Goal: Information Seeking & Learning: Learn about a topic

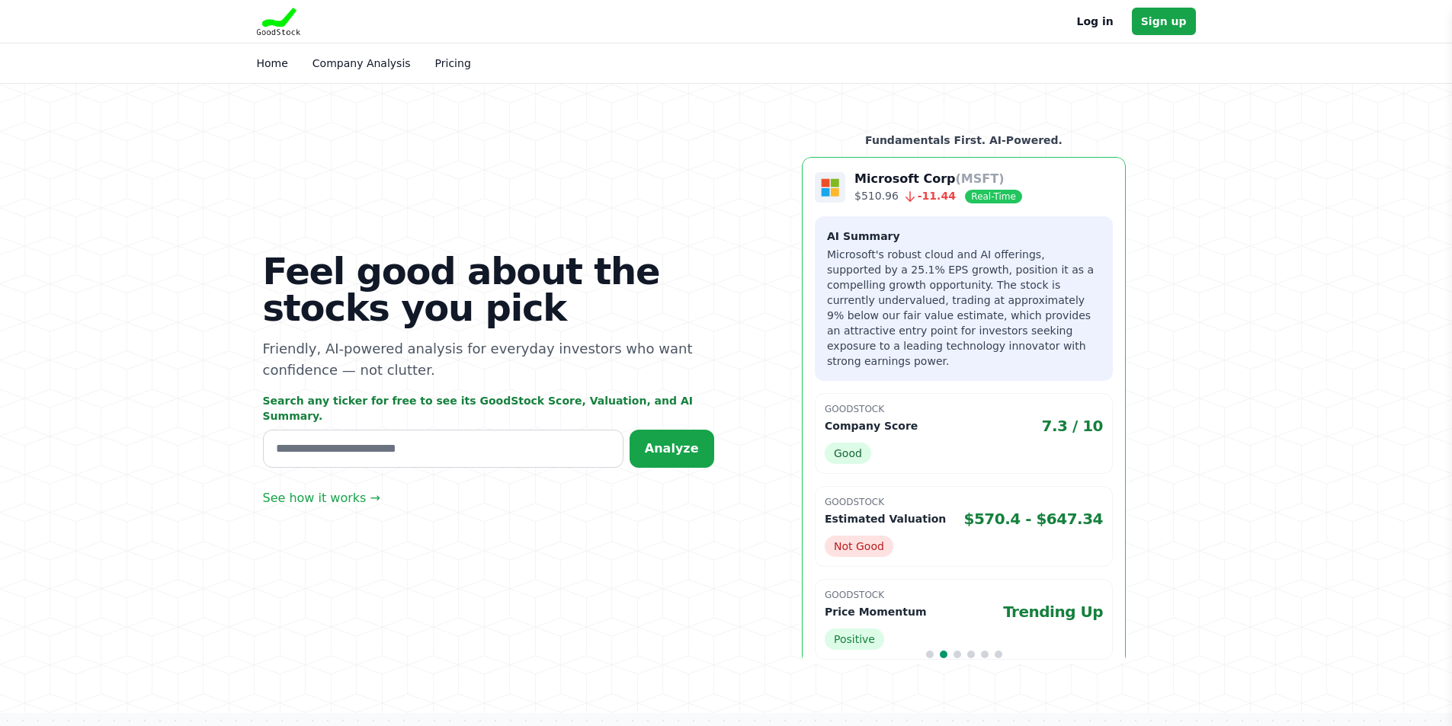
scroll to position [76, 0]
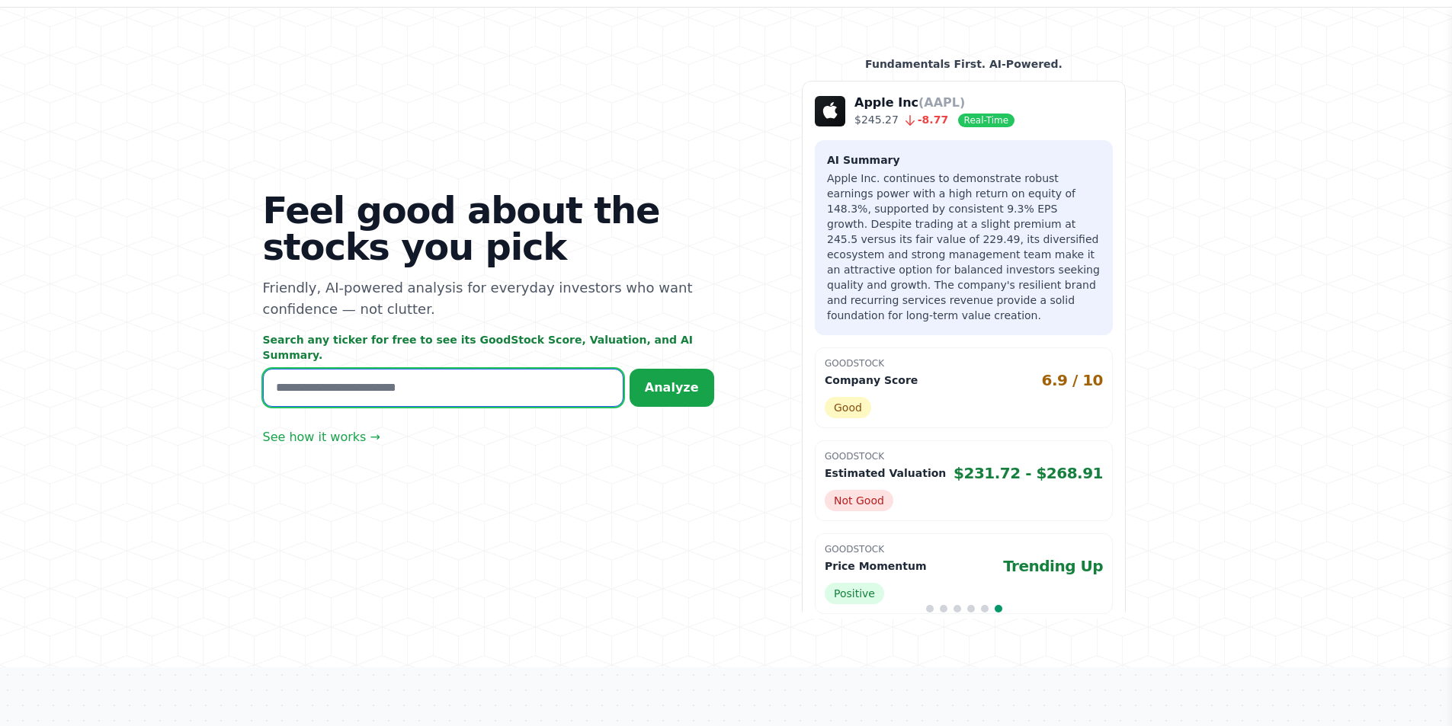
click at [469, 392] on input "text" at bounding box center [443, 388] width 360 height 38
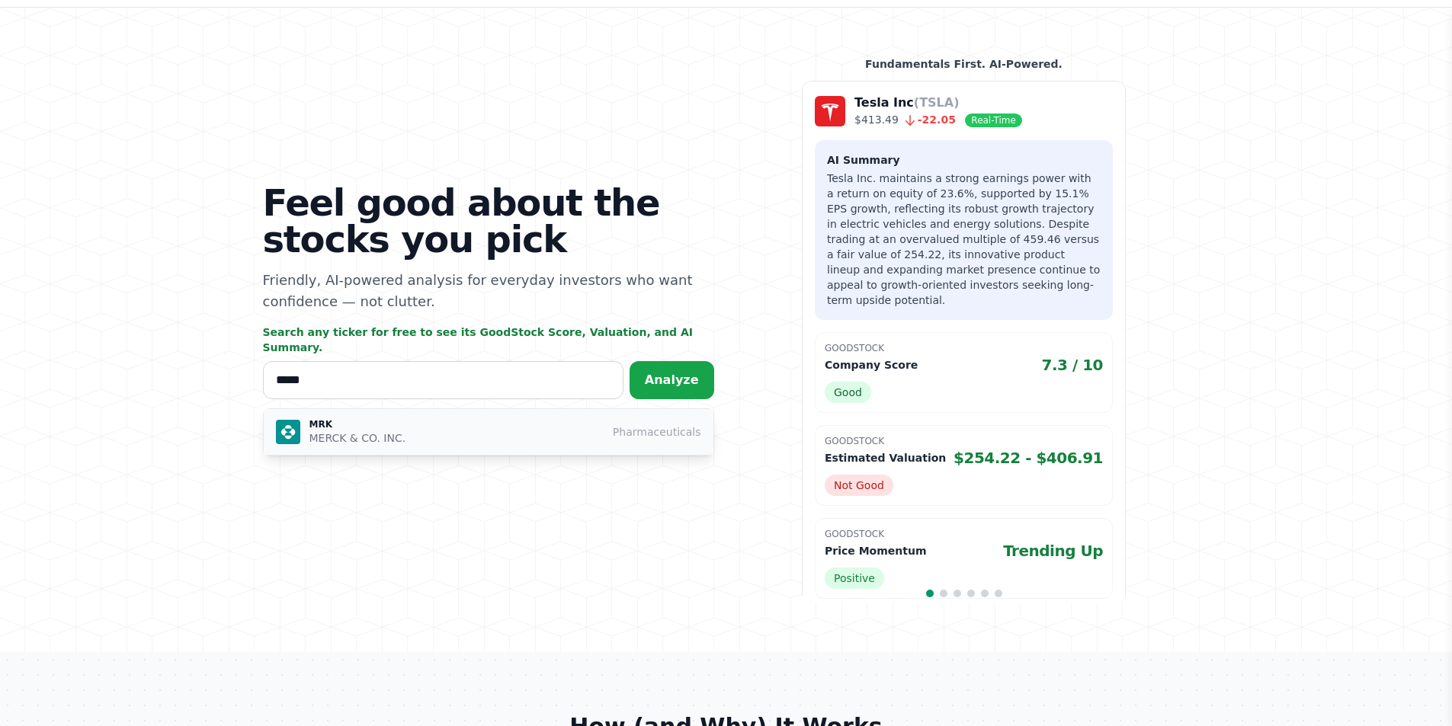
click at [354, 431] on p "MERCK & CO. INC." at bounding box center [357, 438] width 97 height 15
type input "***"
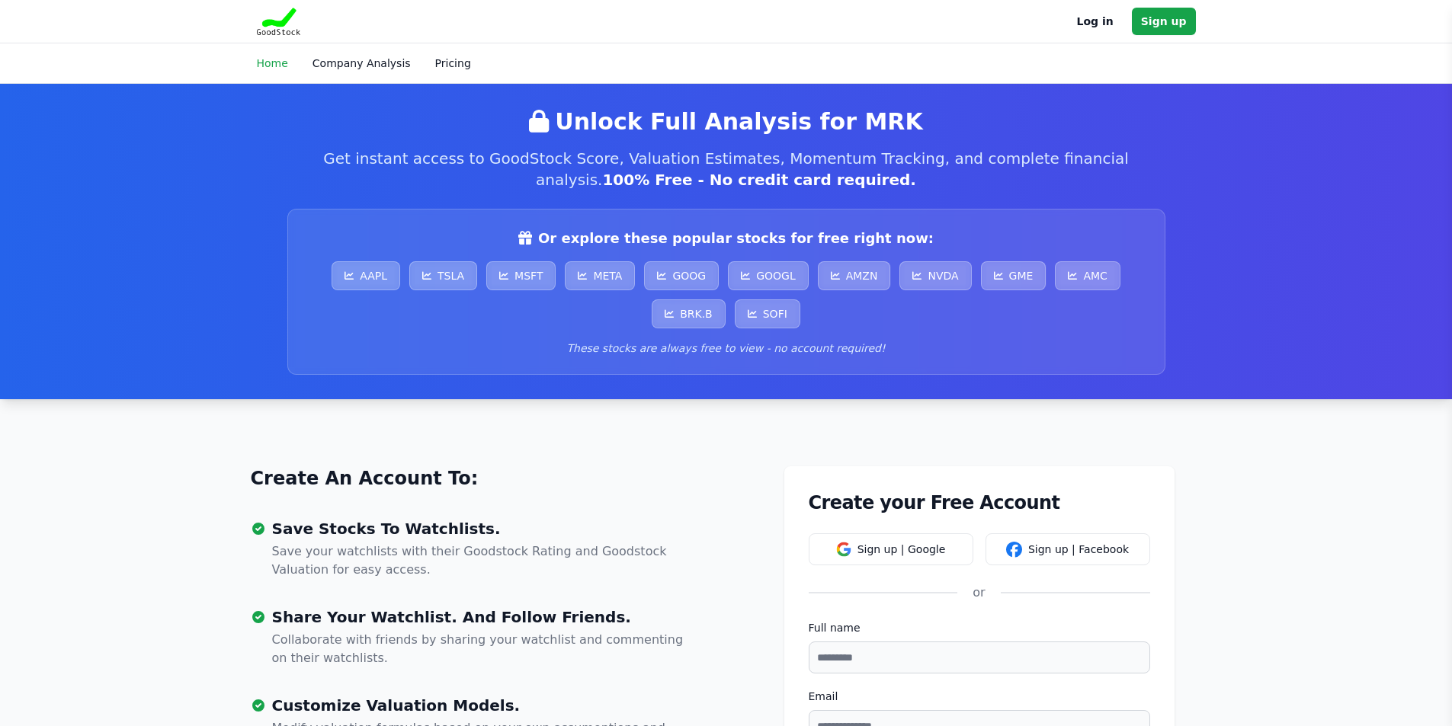
click at [263, 60] on link "Home" at bounding box center [272, 63] width 31 height 12
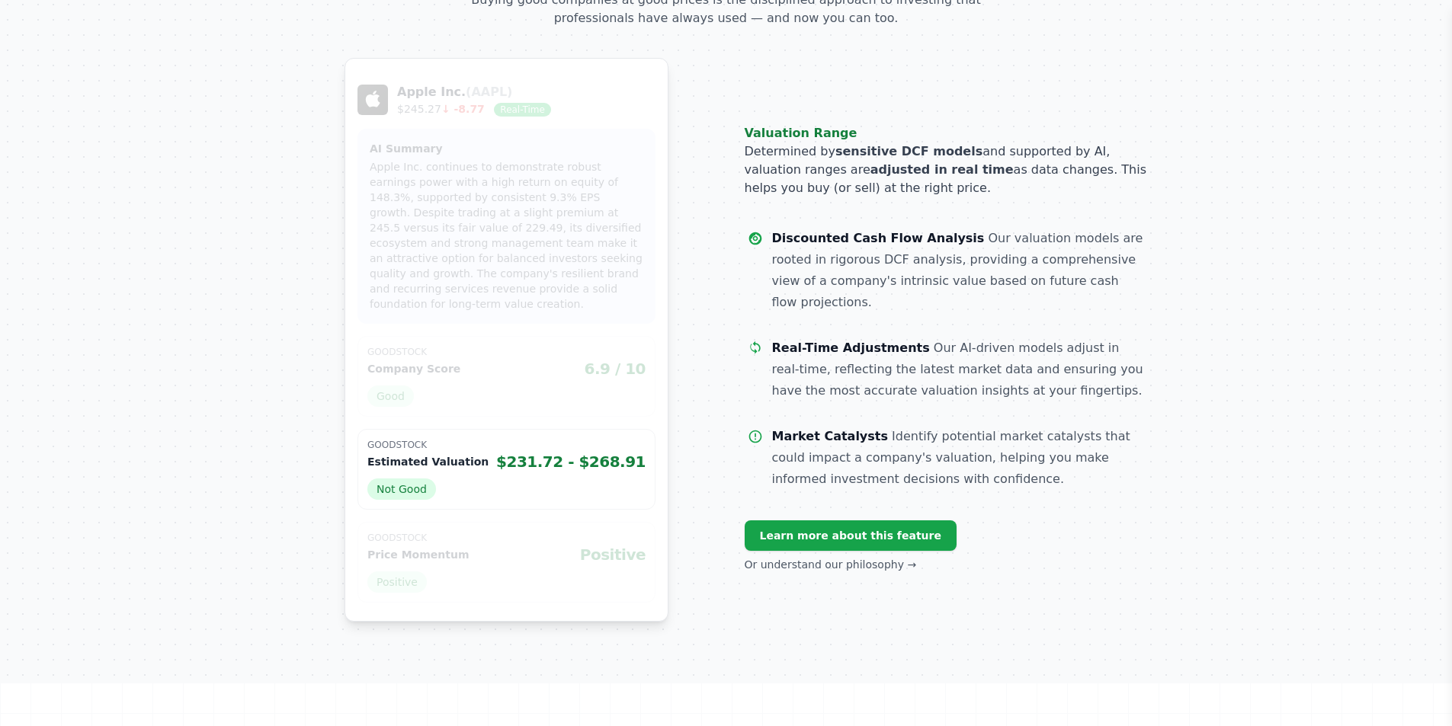
scroll to position [761, 0]
